Goal: Information Seeking & Learning: Learn about a topic

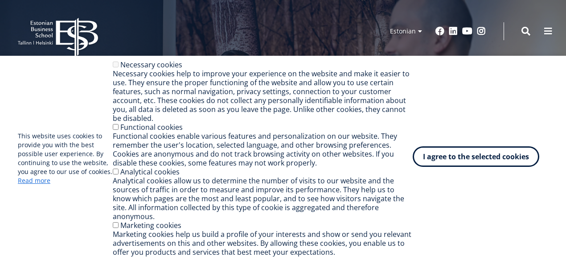
click at [471, 161] on font "I agree to the selected cookies" at bounding box center [476, 157] width 106 height 10
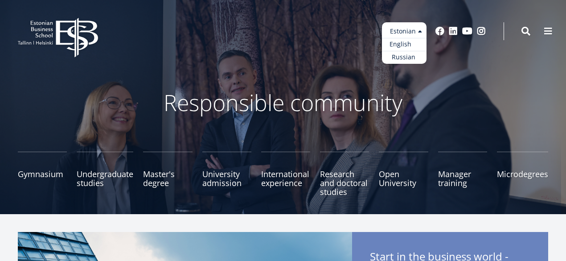
click at [402, 39] on link "English" at bounding box center [404, 44] width 45 height 13
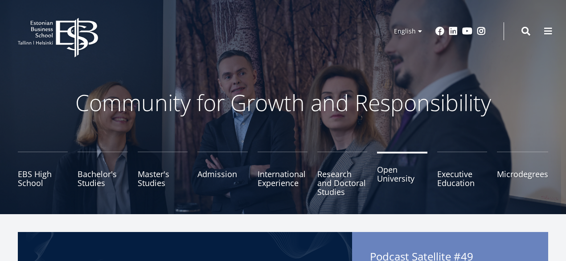
click at [397, 178] on link "Open University" at bounding box center [402, 174] width 50 height 45
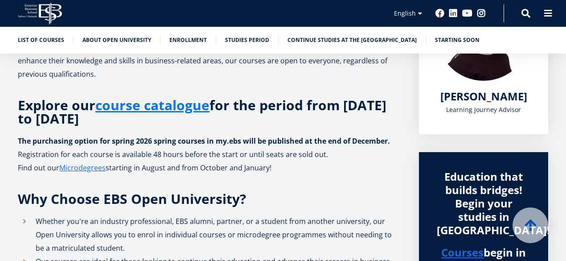
scroll to position [191, 0]
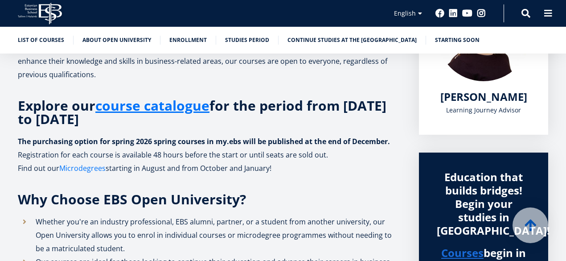
click at [84, 167] on link "Microdegrees" at bounding box center [82, 167] width 46 height 13
